Goal: Download file/media

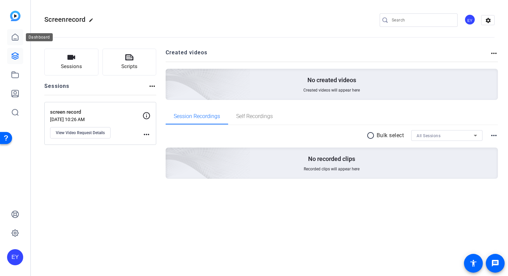
click at [19, 36] on link at bounding box center [15, 37] width 16 height 16
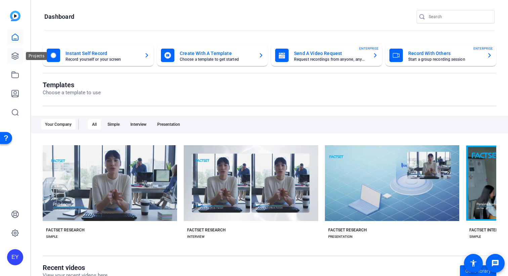
click at [17, 58] on icon at bounding box center [15, 56] width 7 height 7
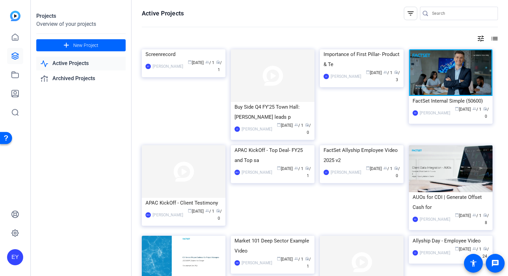
click at [185, 59] on div "Screenrecord" at bounding box center [183, 54] width 76 height 10
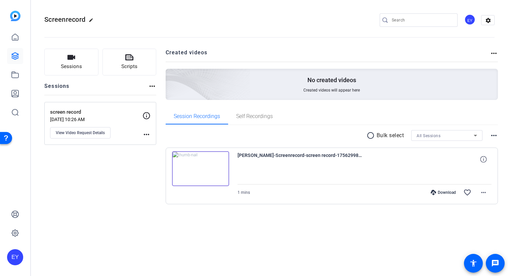
click at [244, 161] on span "[PERSON_NAME]-Screenrecord-screen record-1756299867706-screen" at bounding box center [300, 160] width 124 height 16
click at [247, 154] on span "[PERSON_NAME]-Screenrecord-screen record-1756299867706-screen" at bounding box center [300, 160] width 124 height 16
click at [220, 173] on img at bounding box center [200, 169] width 57 height 35
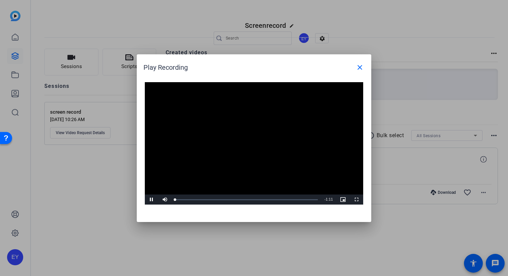
click at [252, 131] on video "Video Player" at bounding box center [254, 143] width 218 height 123
click at [152, 200] on span "Video Player" at bounding box center [151, 200] width 13 height 0
drag, startPoint x: 301, startPoint y: 200, endPoint x: 309, endPoint y: 200, distance: 8.1
click at [302, 200] on div "1:03" at bounding box center [302, 200] width 0 height 2
click at [361, 67] on mat-icon "close" at bounding box center [360, 67] width 8 height 8
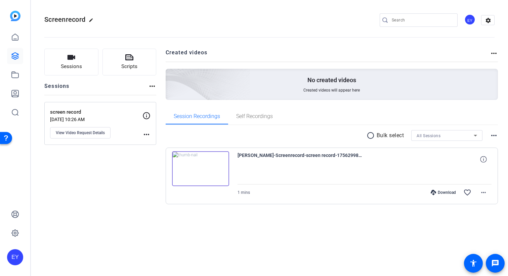
click at [443, 191] on div "Download" at bounding box center [443, 192] width 32 height 5
drag, startPoint x: 459, startPoint y: 206, endPoint x: 471, endPoint y: 197, distance: 15.3
click at [460, 207] on div "radio_button_unchecked Bulk select All Sessions more_horiz [PERSON_NAME]-Screen…" at bounding box center [332, 175] width 333 height 101
click at [479, 193] on mat-icon "more_horiz" at bounding box center [483, 193] width 8 height 8
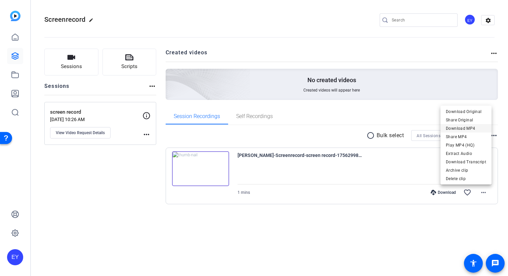
click at [465, 126] on span "Download MP4" at bounding box center [466, 129] width 40 height 8
